Goal: Task Accomplishment & Management: Complete application form

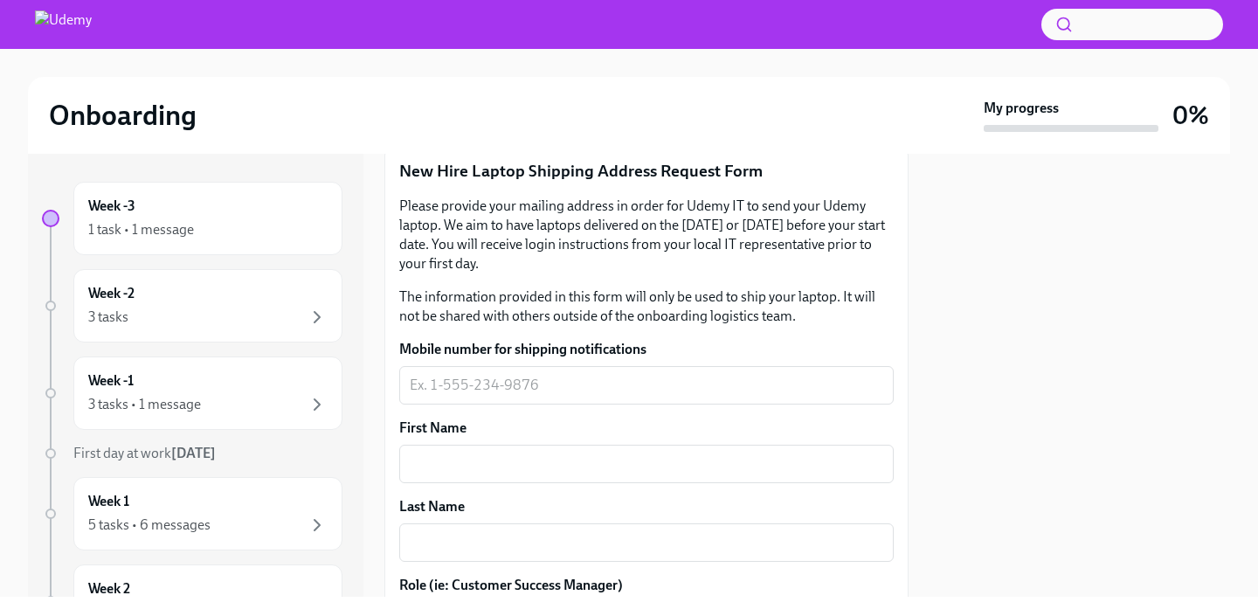
scroll to position [253, 0]
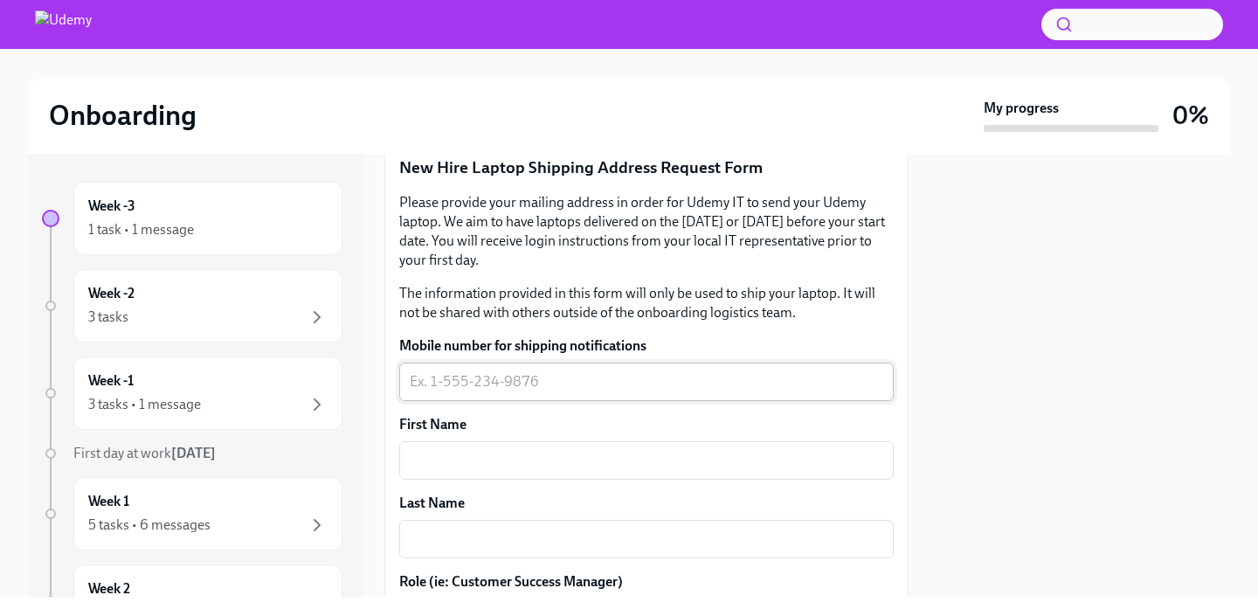
click at [501, 395] on div "x ​" at bounding box center [646, 381] width 494 height 38
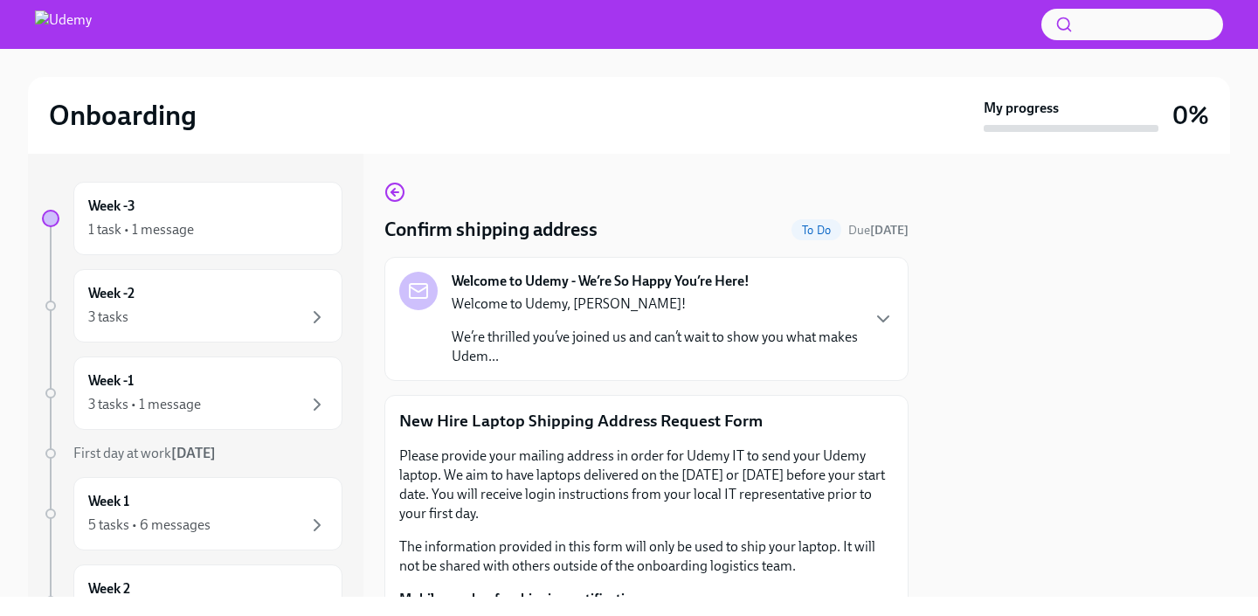
scroll to position [37, 0]
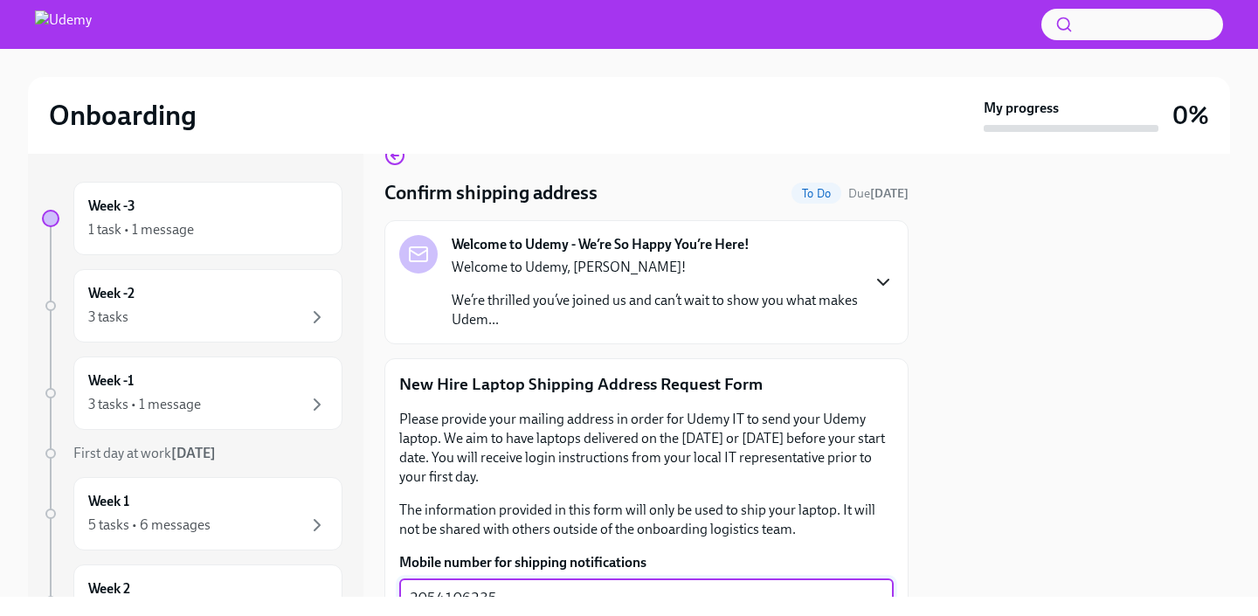
type textarea "2054106235"
click at [881, 281] on icon "button" at bounding box center [882, 282] width 21 height 21
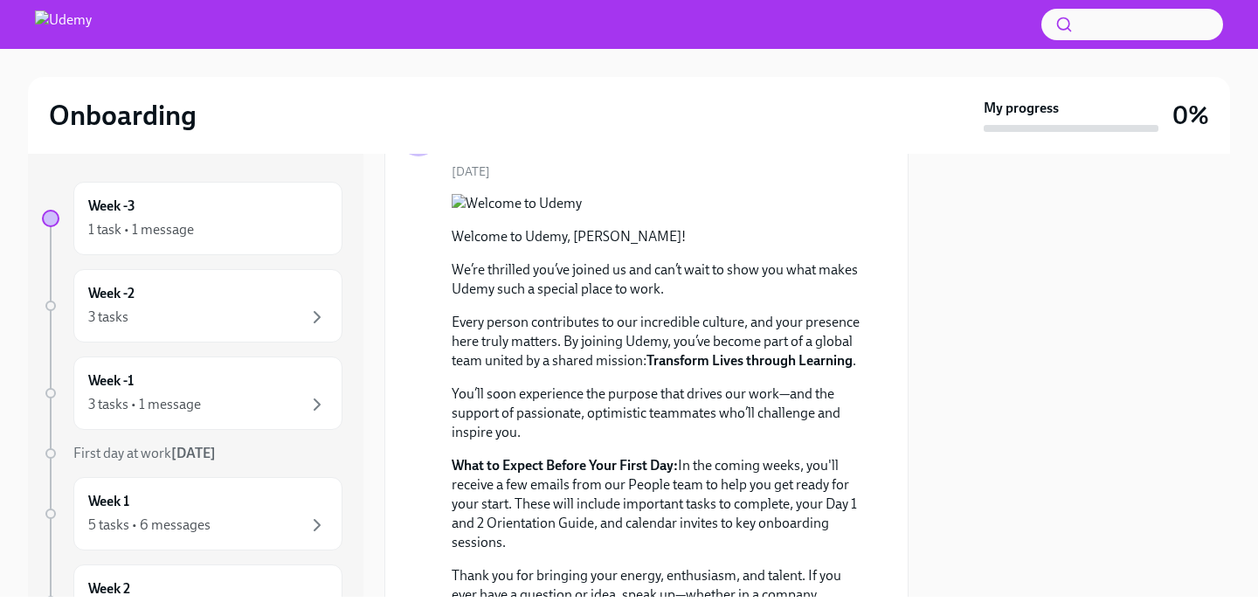
scroll to position [0, 0]
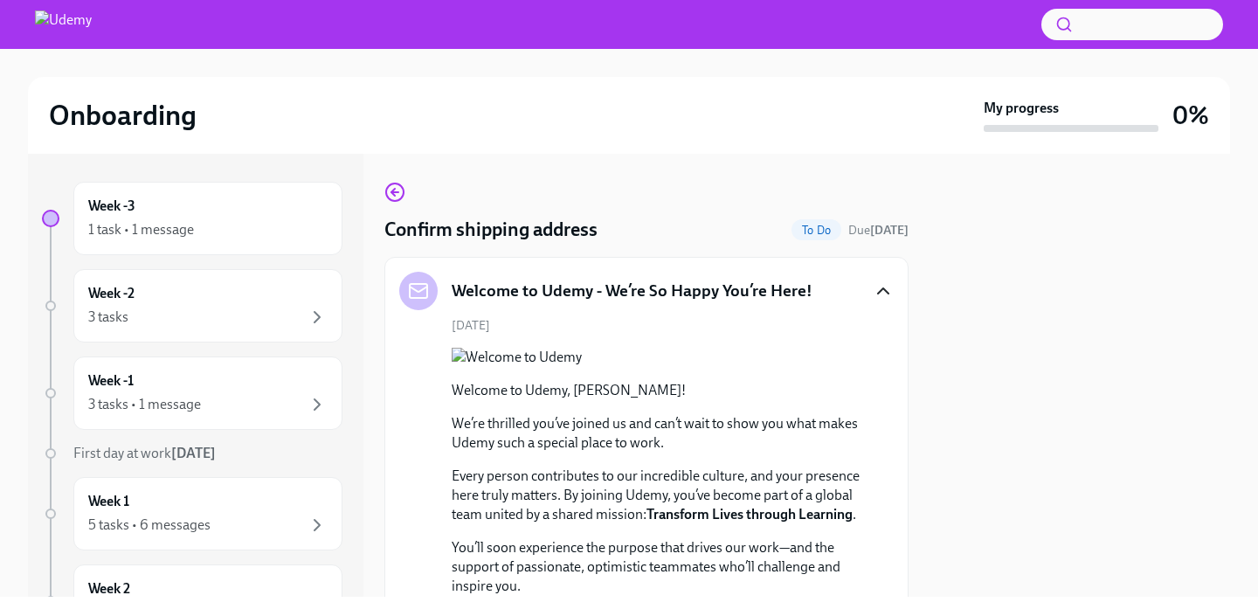
click at [877, 293] on icon "button" at bounding box center [882, 290] width 21 height 21
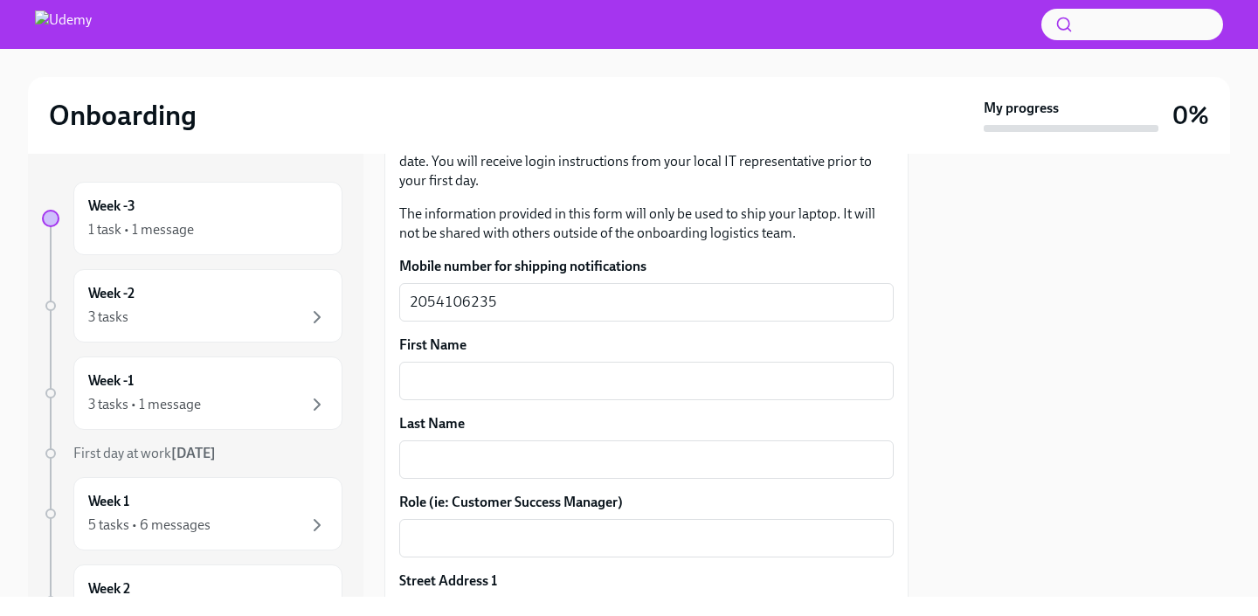
scroll to position [338, 0]
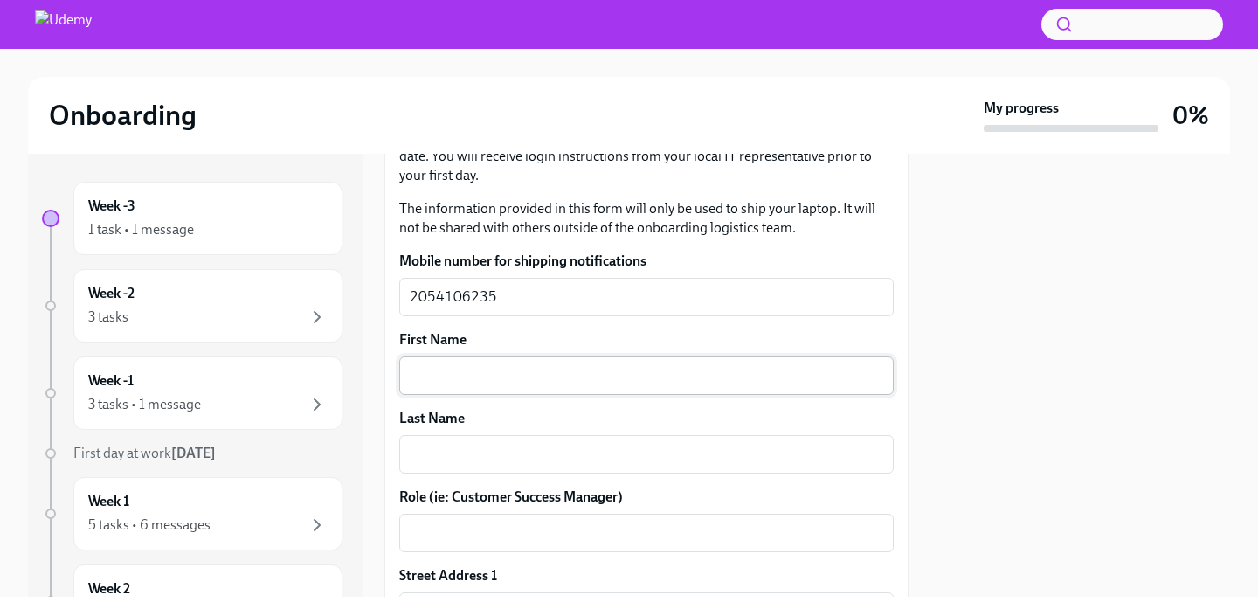
click at [474, 380] on textarea "First Name" at bounding box center [646, 375] width 473 height 21
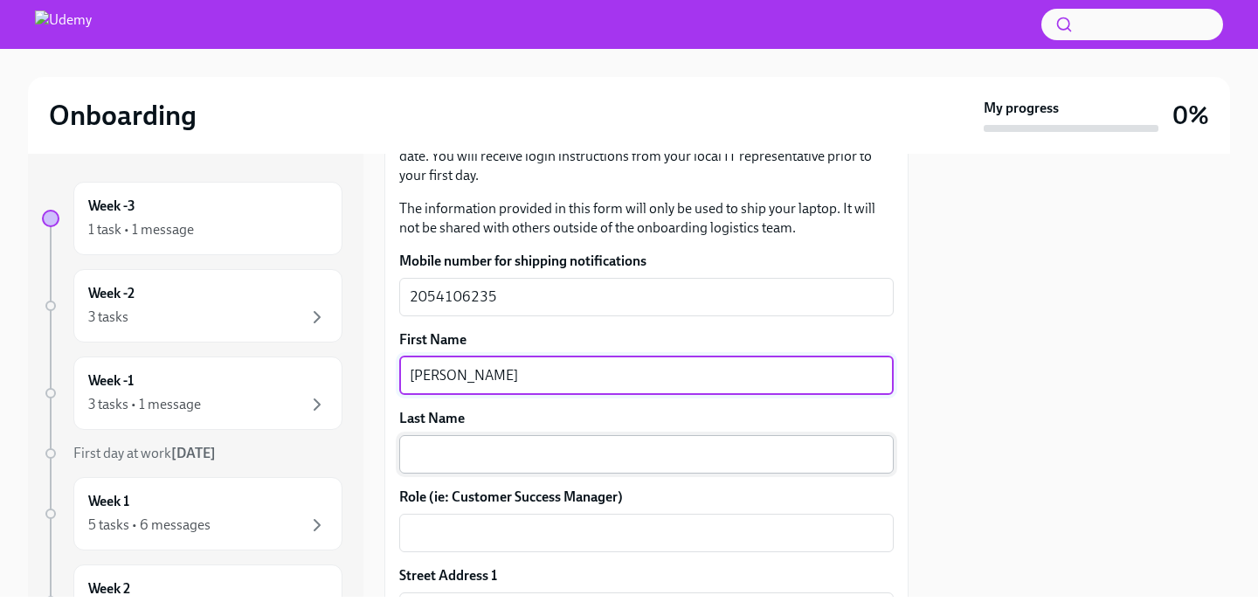
type textarea "[PERSON_NAME]"
click at [477, 442] on div "x ​" at bounding box center [646, 454] width 494 height 38
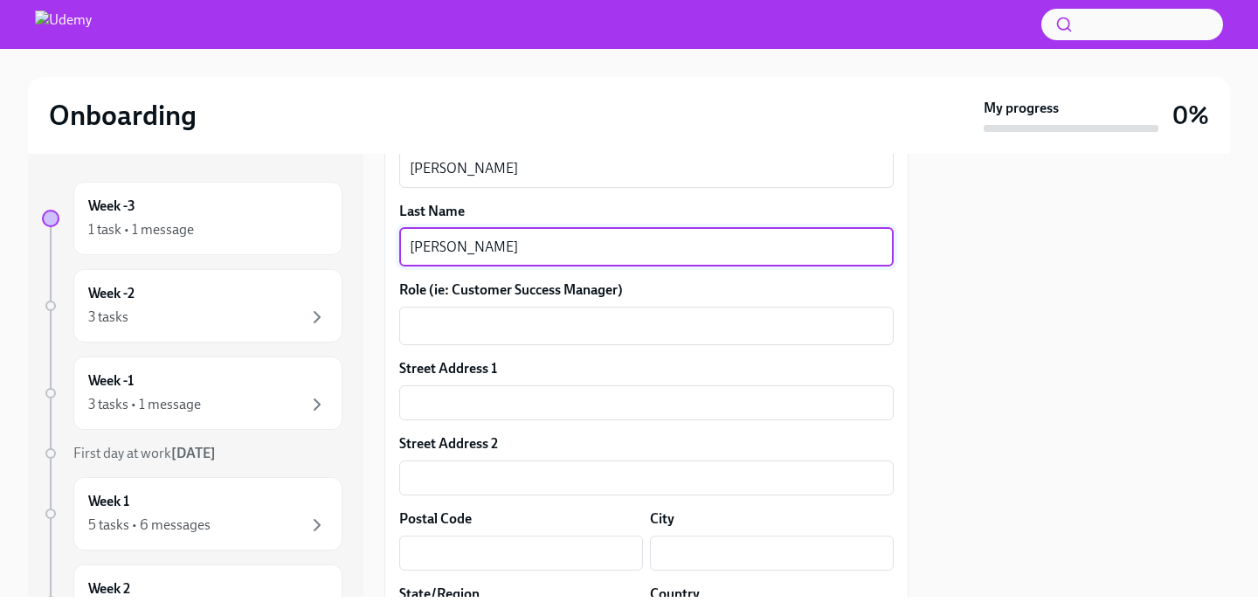
scroll to position [544, 0]
type textarea "[PERSON_NAME]"
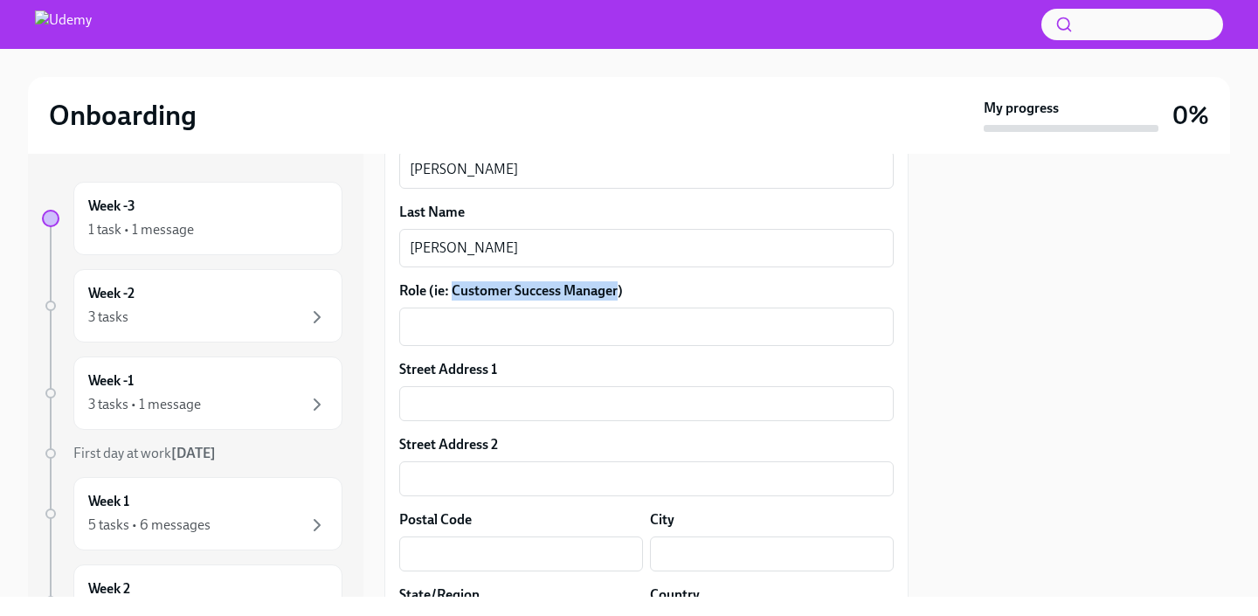
drag, startPoint x: 617, startPoint y: 289, endPoint x: 456, endPoint y: 287, distance: 161.6
click at [456, 287] on label "Role (ie: Customer Success Manager)" at bounding box center [646, 290] width 494 height 19
copy label "Customer Success Manager"
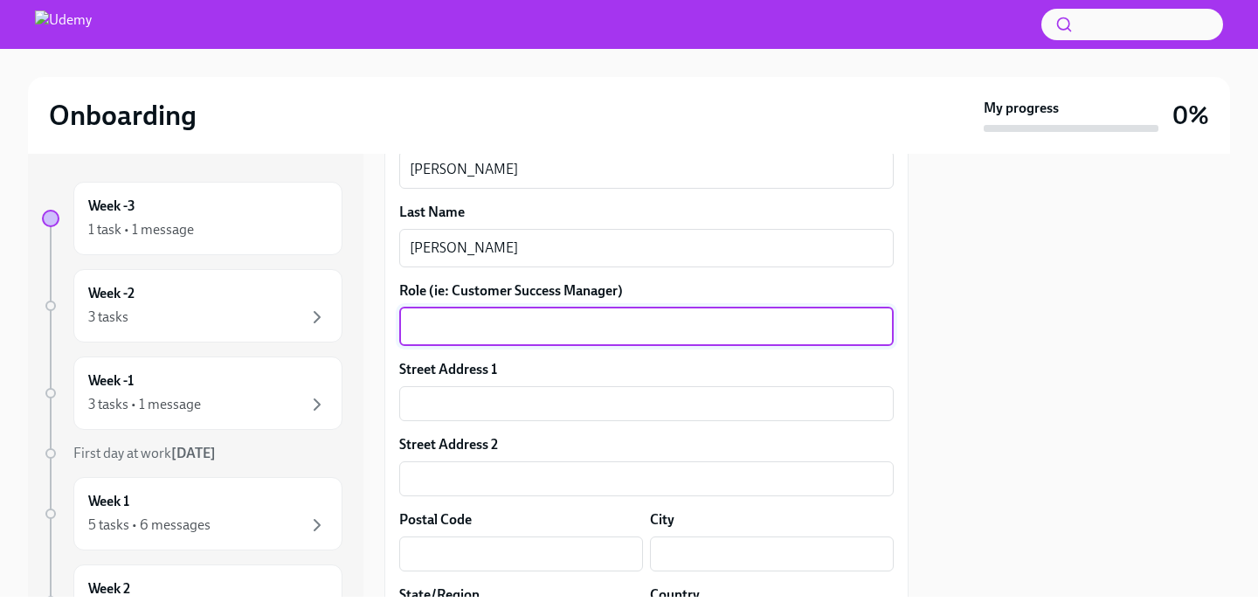
click at [438, 334] on textarea "Role (ie: Customer Success Manager)" at bounding box center [646, 326] width 473 height 21
paste textarea "Customer Success Manager"
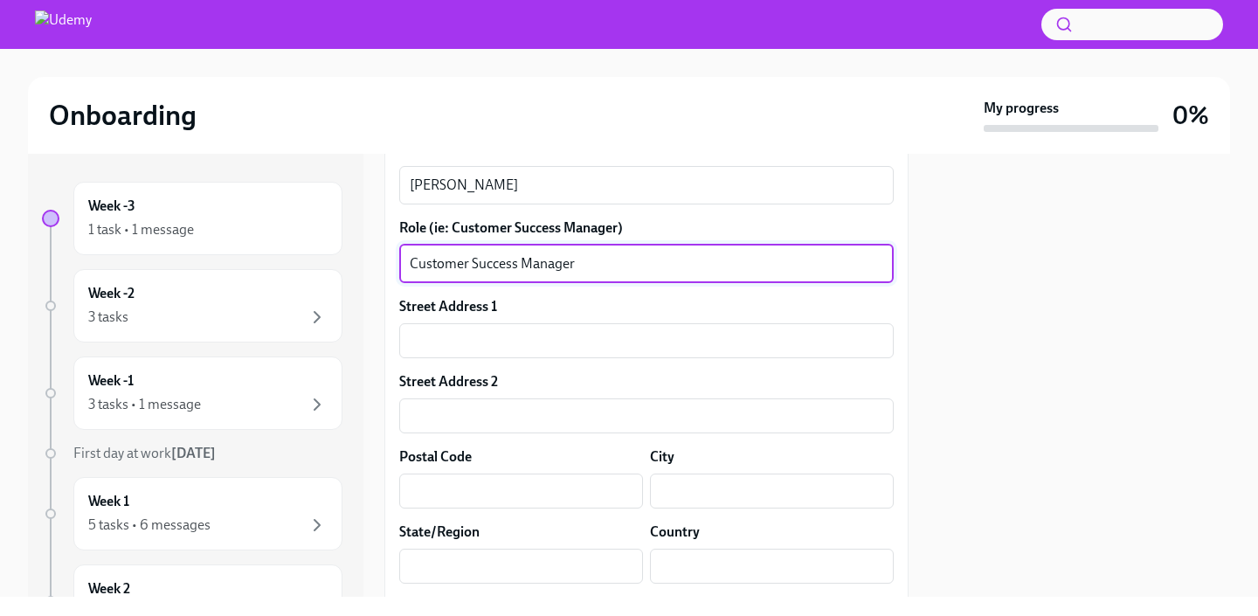
scroll to position [616, 0]
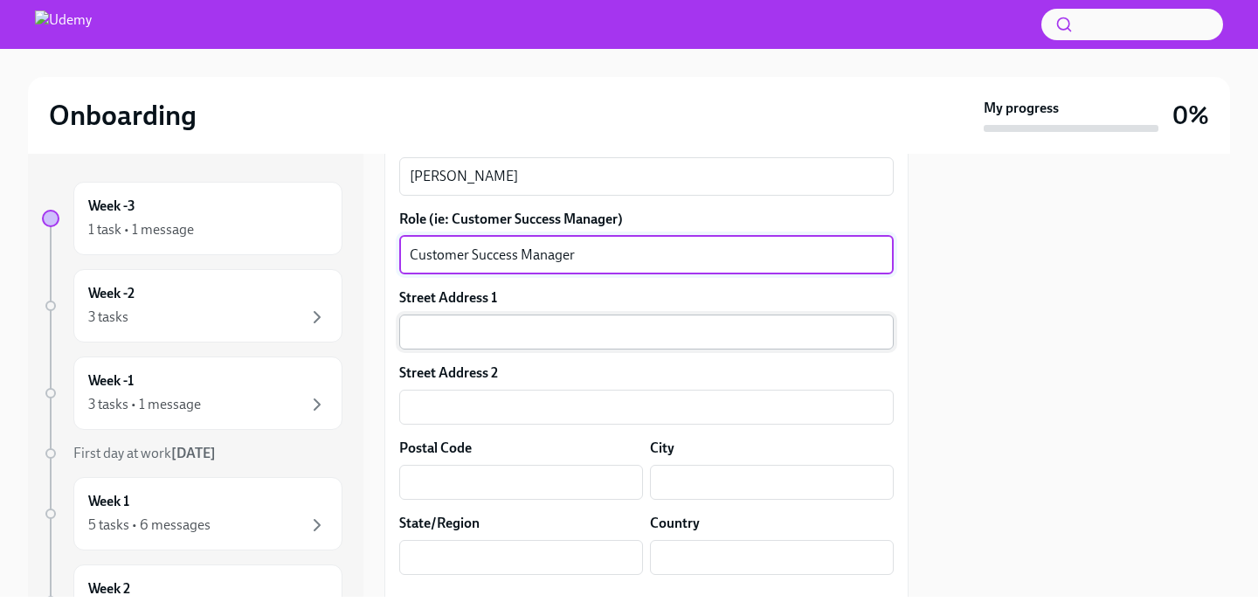
type textarea "Customer Success Manager"
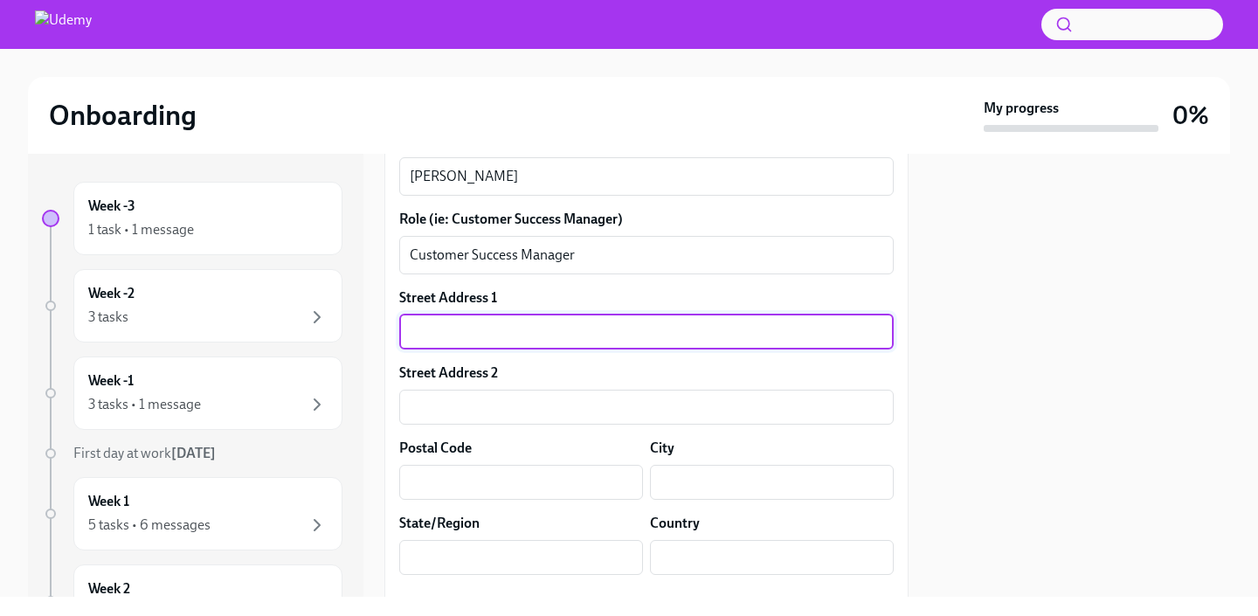
click at [511, 334] on input "text" at bounding box center [646, 331] width 494 height 35
type input "[STREET_ADDRESS]"
type input "60625"
type input "[GEOGRAPHIC_DATA]"
type input "IL"
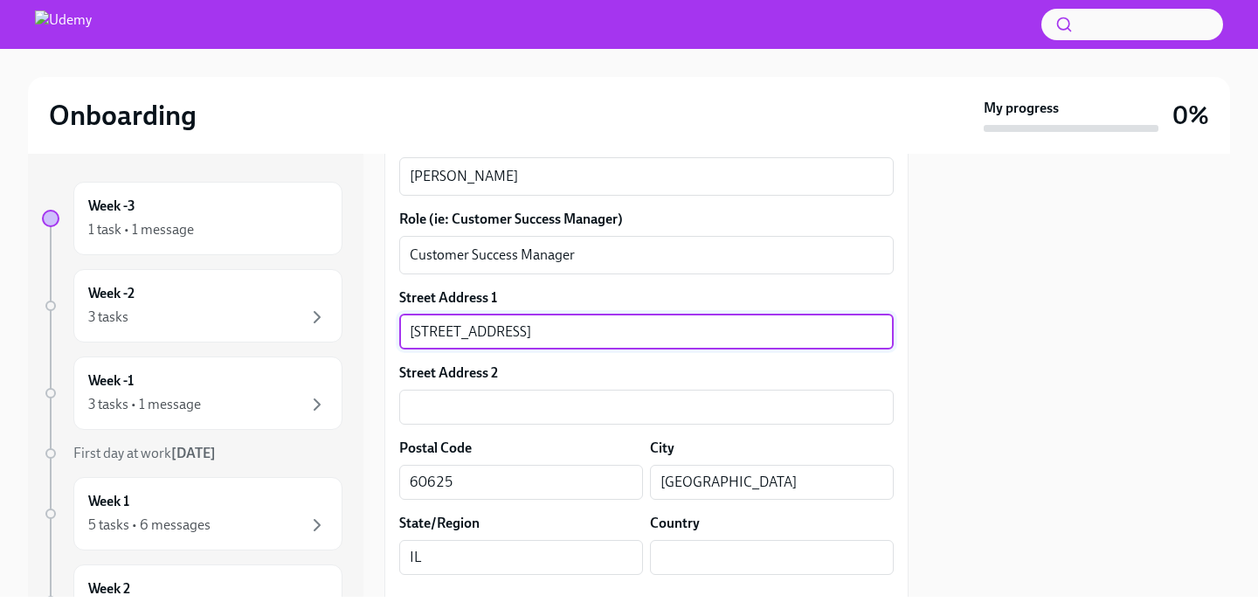
type input "US"
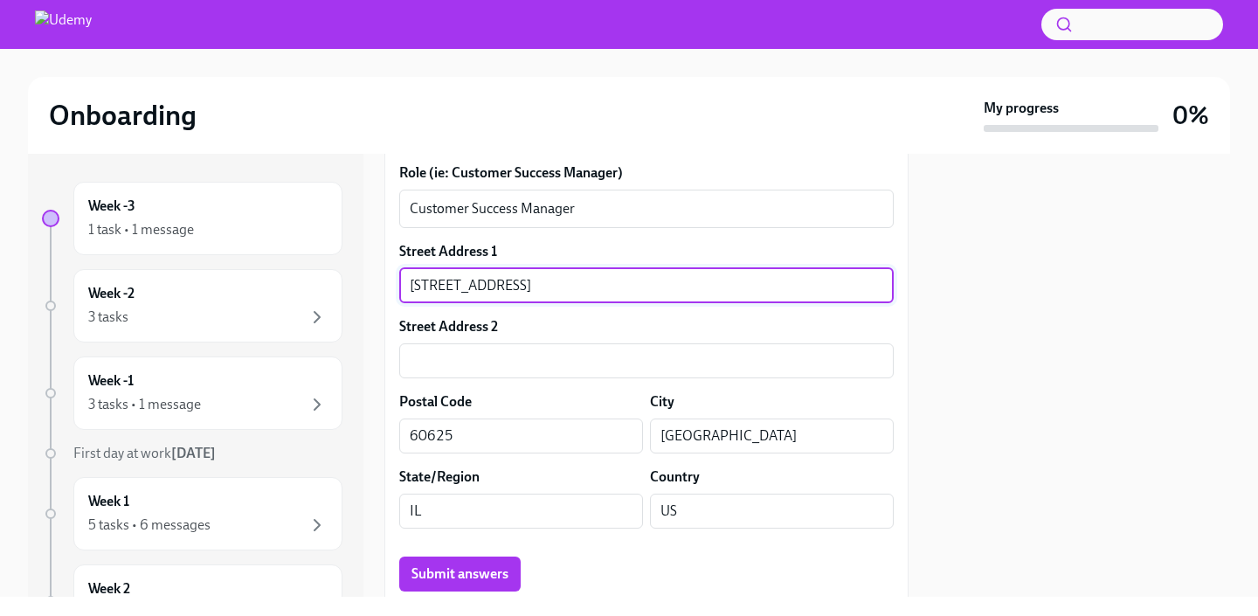
scroll to position [664, 0]
click at [520, 359] on input "text" at bounding box center [646, 358] width 494 height 35
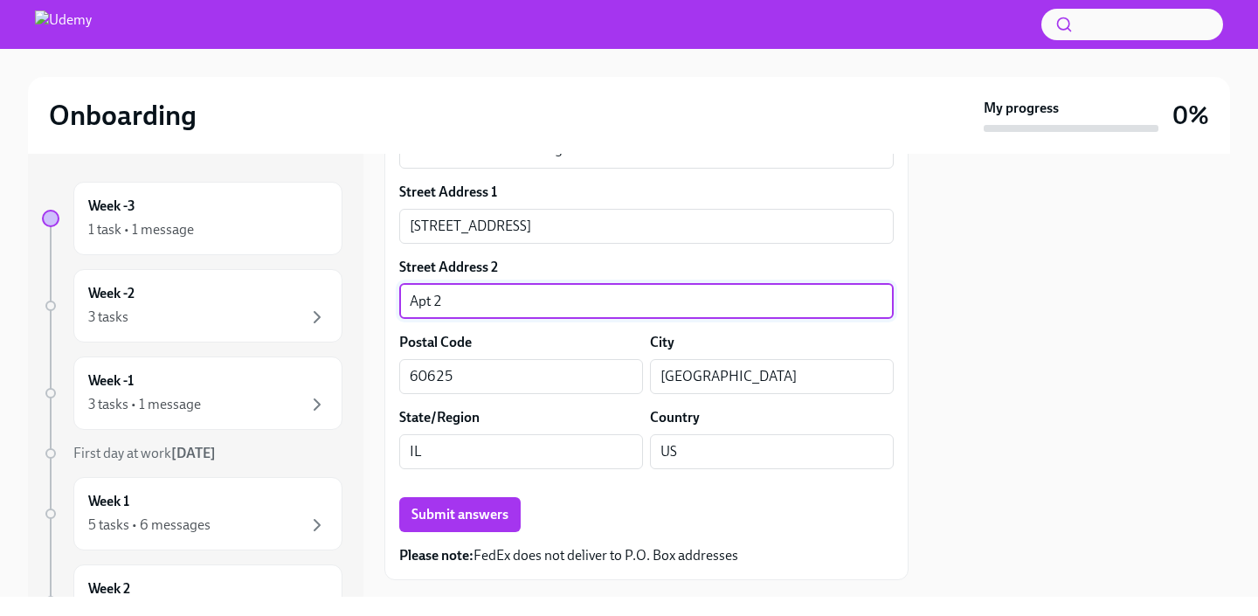
scroll to position [761, 0]
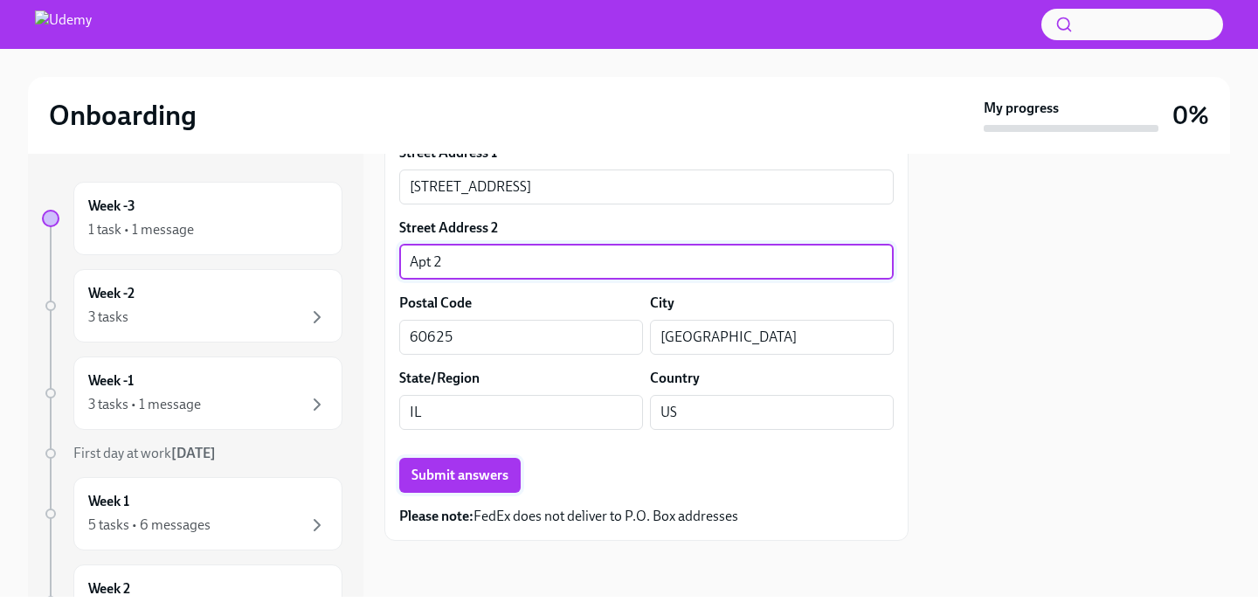
type input "Apt 2"
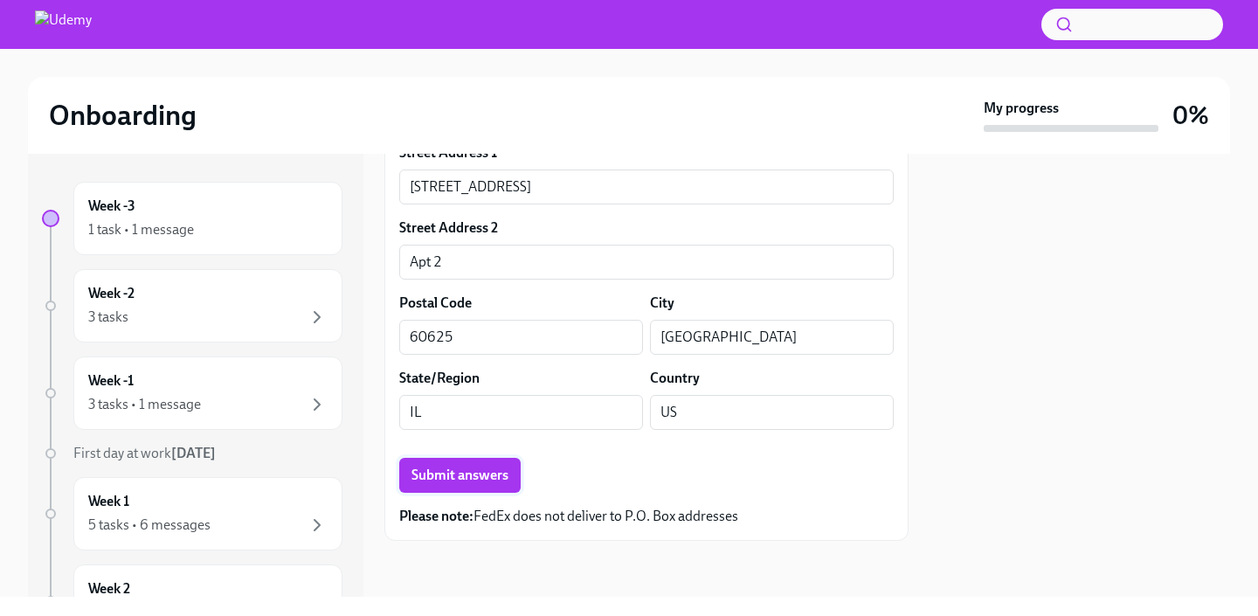
click at [485, 481] on span "Submit answers" at bounding box center [459, 474] width 97 height 17
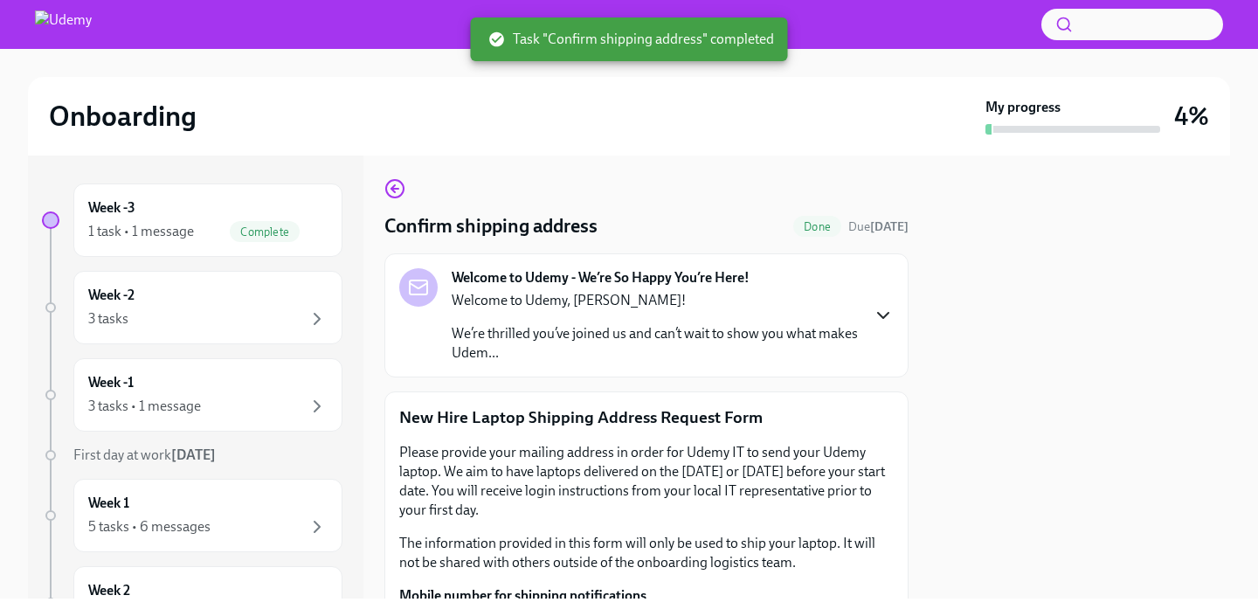
scroll to position [0, 0]
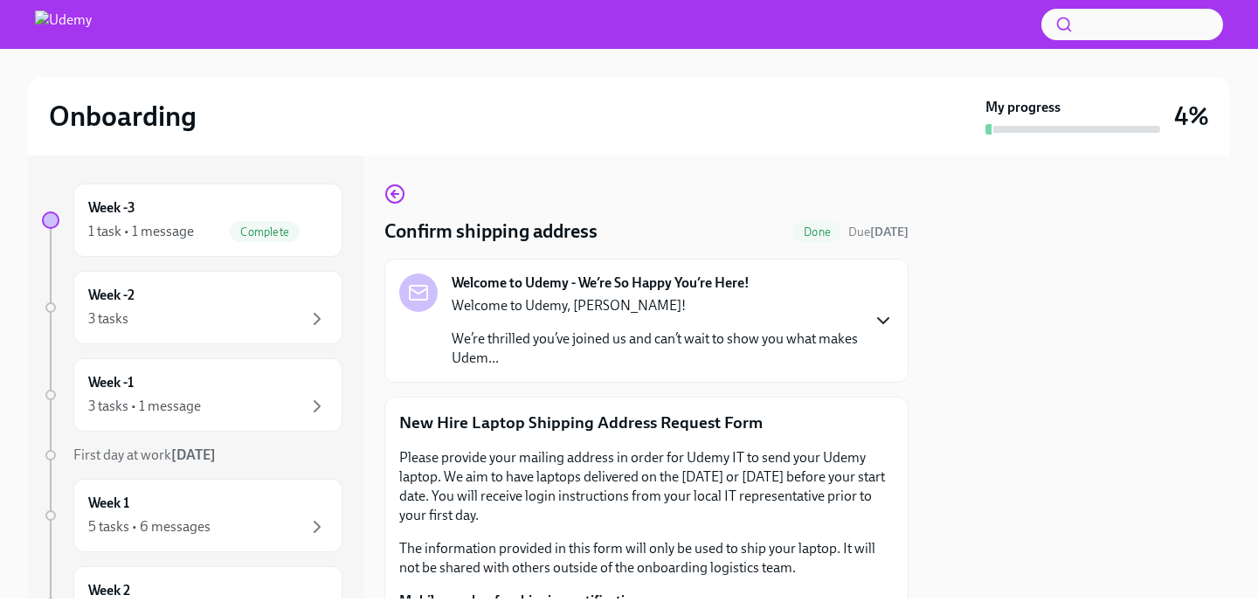
click at [1035, 97] on div "Onboarding My progress 4%" at bounding box center [629, 116] width 1202 height 79
click at [175, 314] on div "3 tasks" at bounding box center [207, 318] width 239 height 21
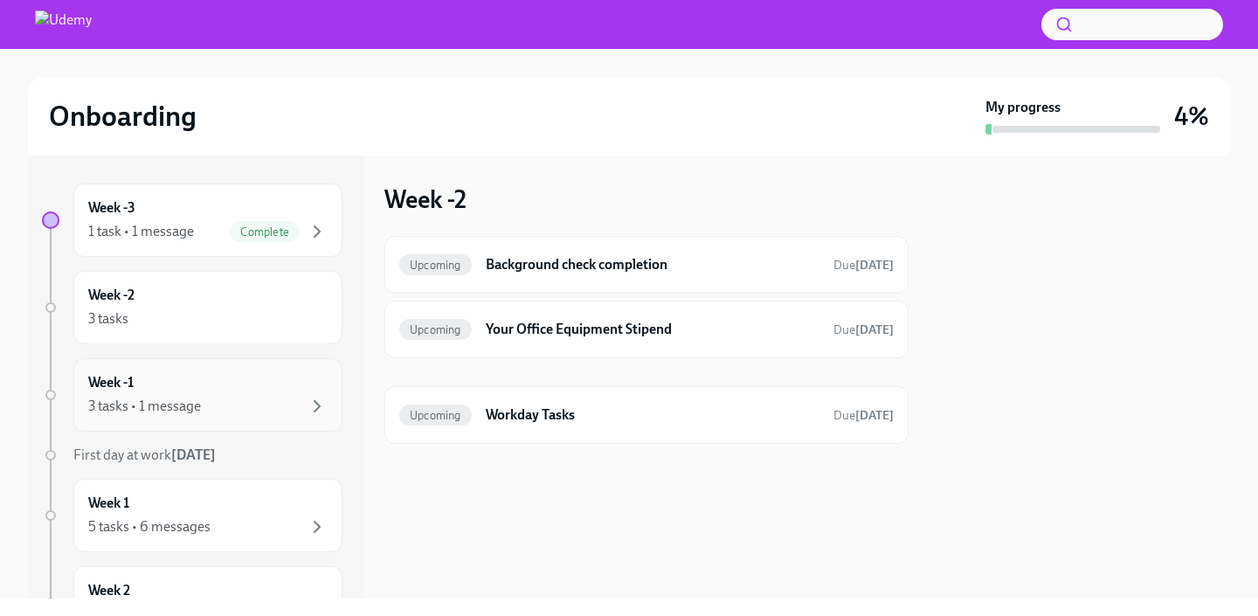
click at [232, 397] on div "3 tasks • 1 message" at bounding box center [207, 406] width 239 height 21
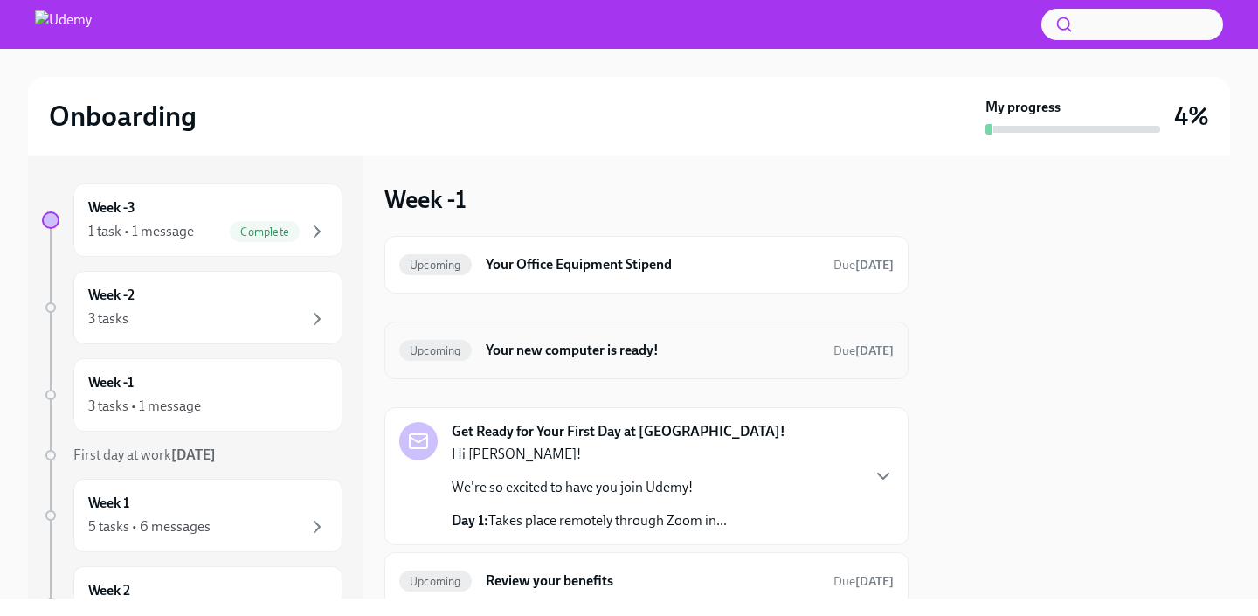
click at [693, 343] on h6 "Your new computer is ready!" at bounding box center [653, 350] width 334 height 19
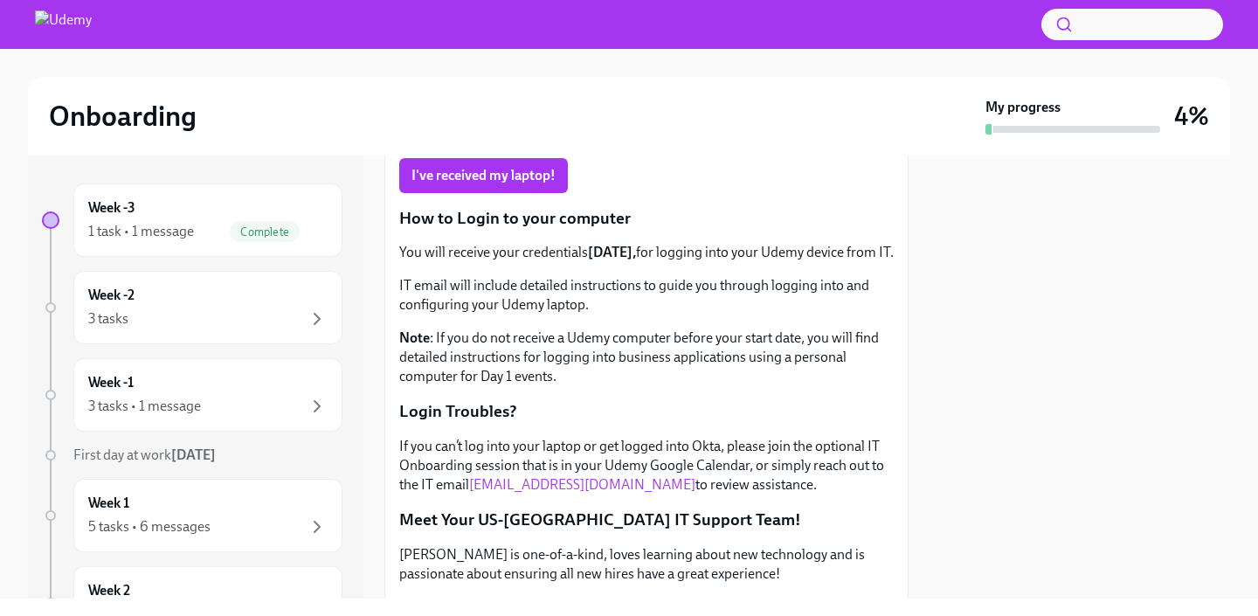
scroll to position [286, 0]
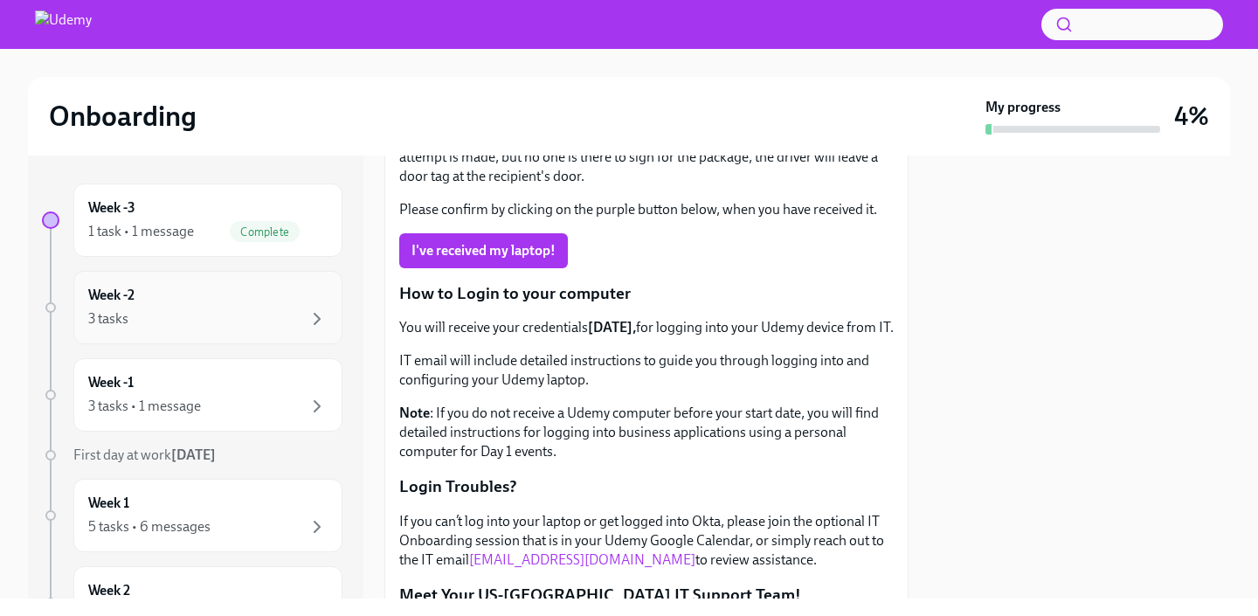
click at [187, 324] on div "3 tasks" at bounding box center [207, 318] width 239 height 21
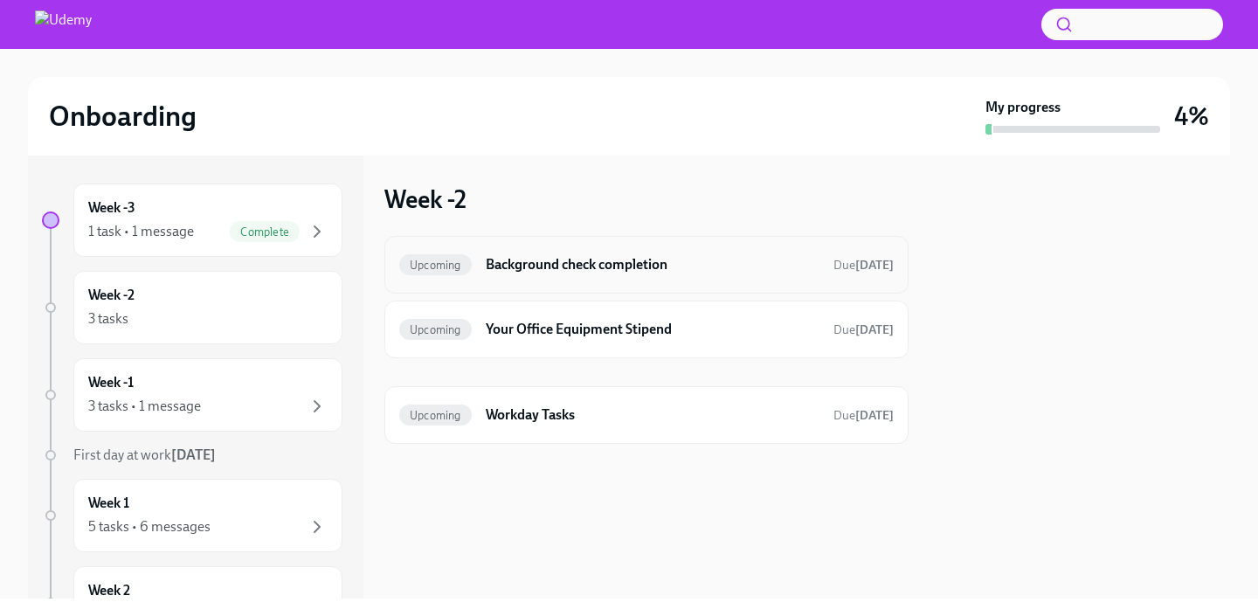
click at [621, 272] on h6 "Background check completion" at bounding box center [653, 264] width 334 height 19
